Goal: Find specific page/section

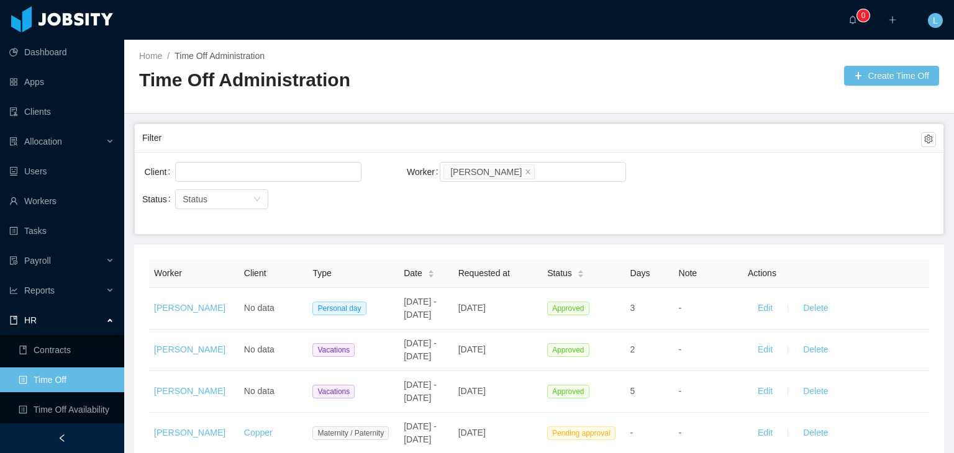
scroll to position [412, 0]
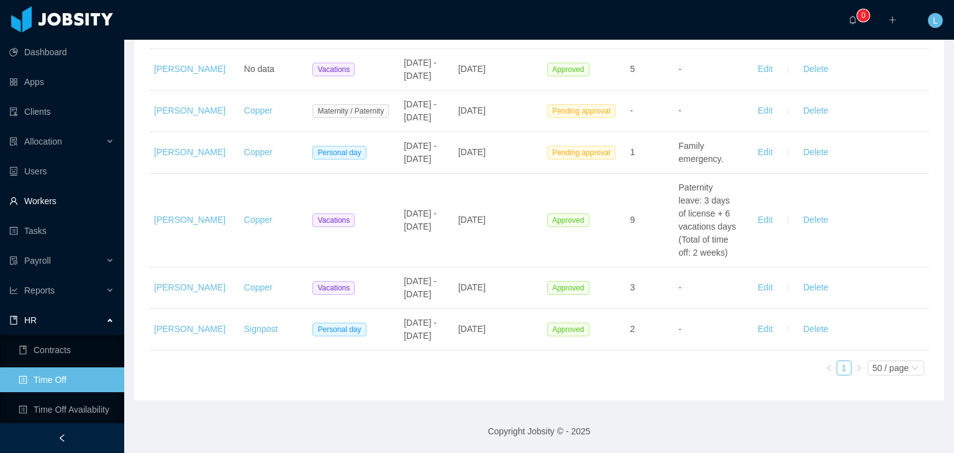
click at [43, 209] on link "Workers" at bounding box center [61, 201] width 105 height 25
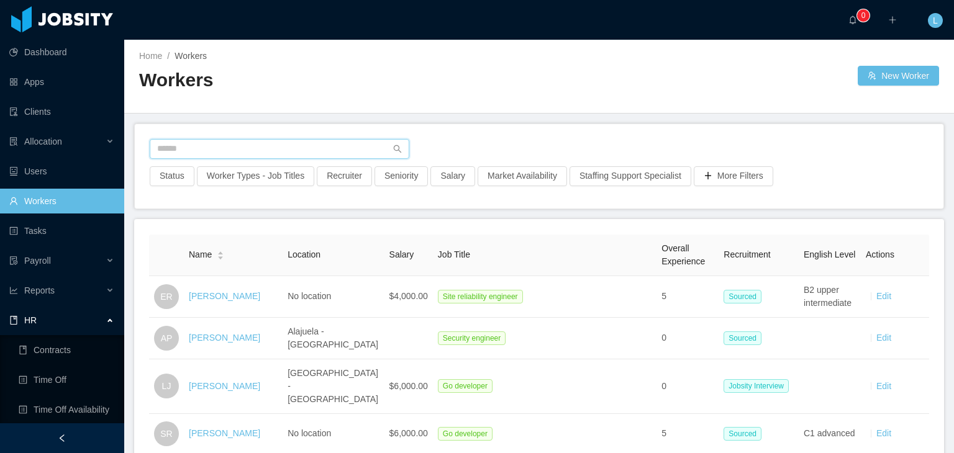
click at [271, 156] on input "text" at bounding box center [280, 149] width 260 height 20
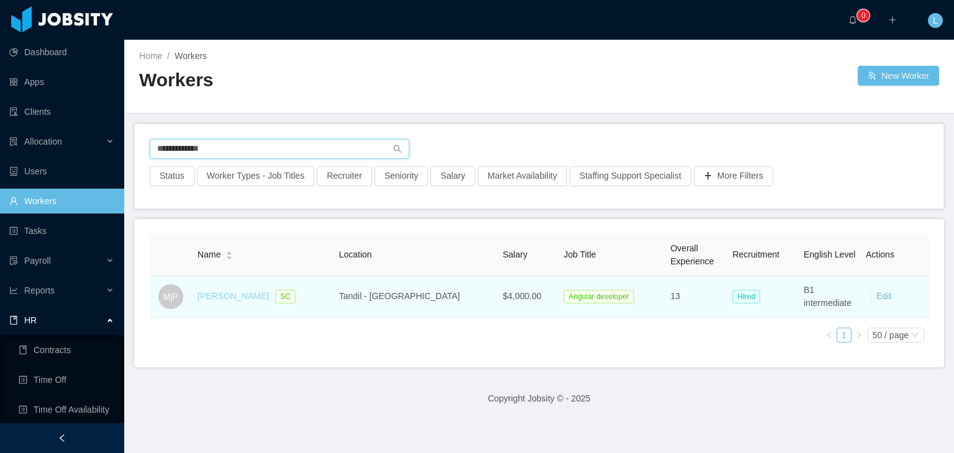
type input "**********"
click at [245, 296] on link "[PERSON_NAME]" at bounding box center [232, 296] width 71 height 10
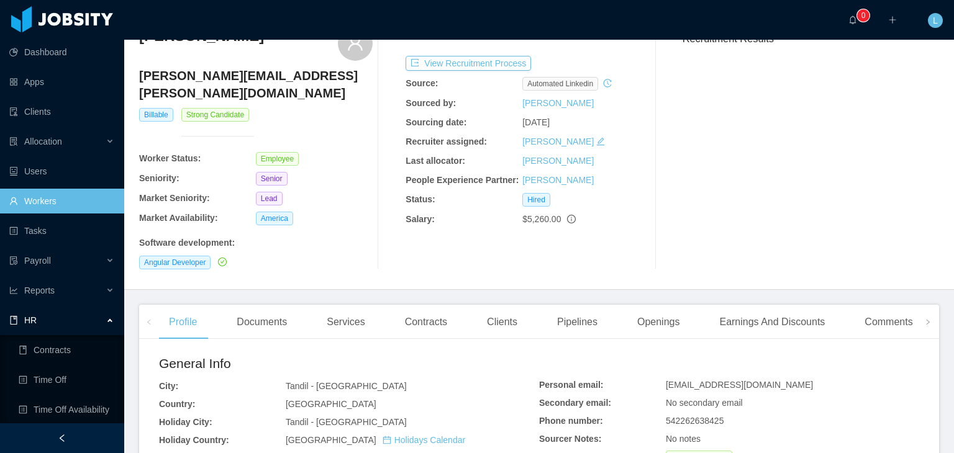
scroll to position [62, 0]
click at [568, 219] on icon "info-circle" at bounding box center [571, 218] width 9 height 9
click at [569, 219] on icon "info-circle" at bounding box center [571, 218] width 9 height 9
